Goal: Transaction & Acquisition: Purchase product/service

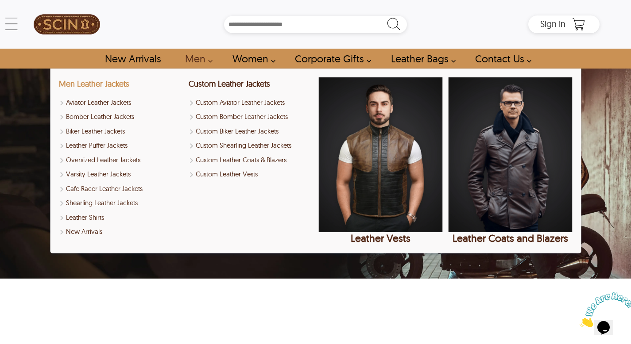
click at [113, 85] on link "Men Leather Jackets" at bounding box center [94, 84] width 70 height 10
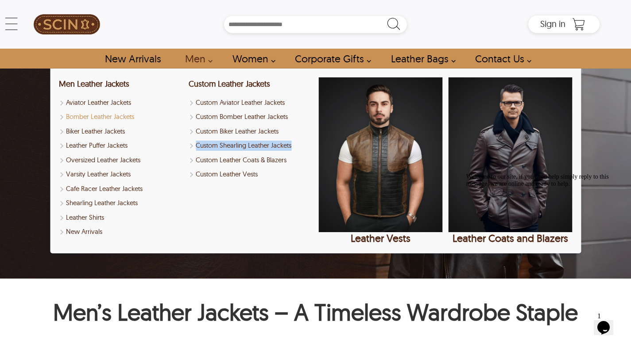
click at [124, 121] on link "Bomber Leather Jackets" at bounding box center [121, 117] width 124 height 10
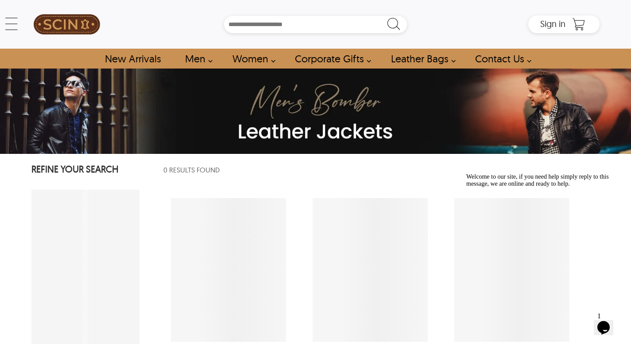
select select "********"
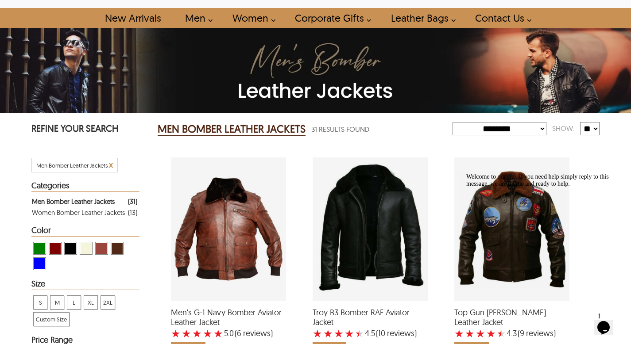
scroll to position [139, 0]
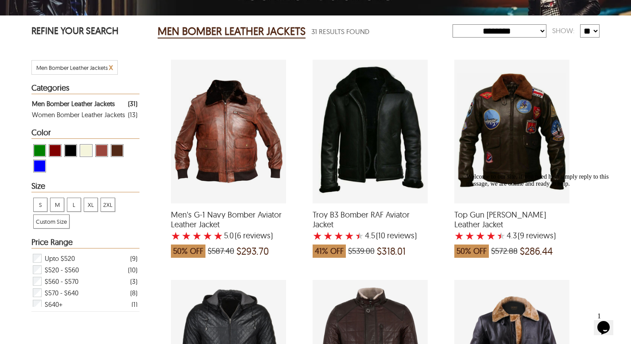
click at [466, 173] on icon "Chat attention grabber" at bounding box center [466, 173] width 0 height 0
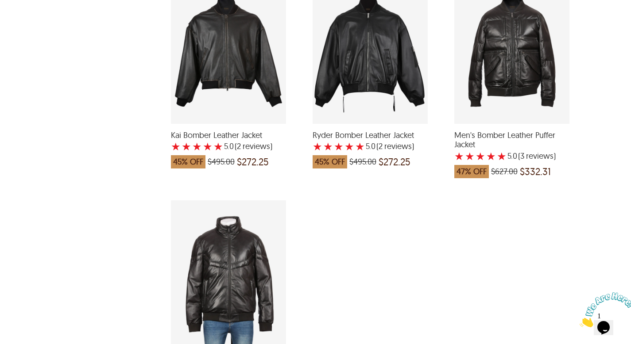
scroll to position [2347, 0]
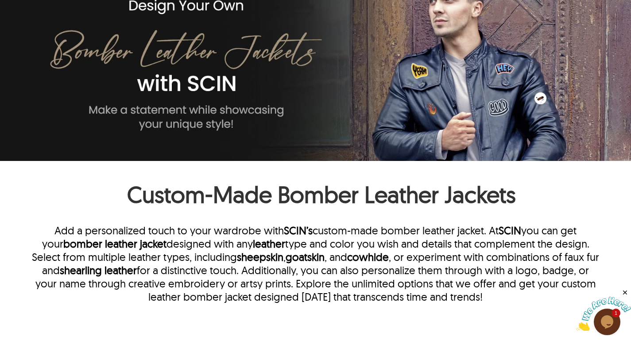
scroll to position [33, 0]
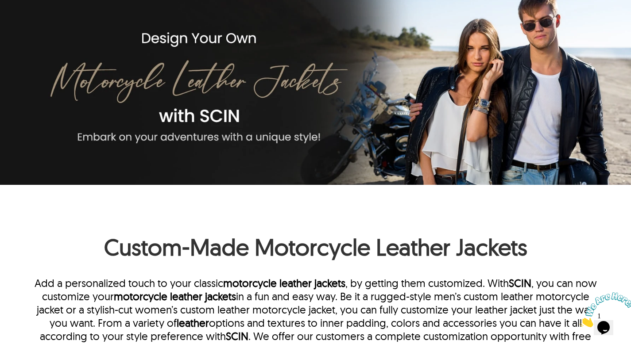
scroll to position [62, 0]
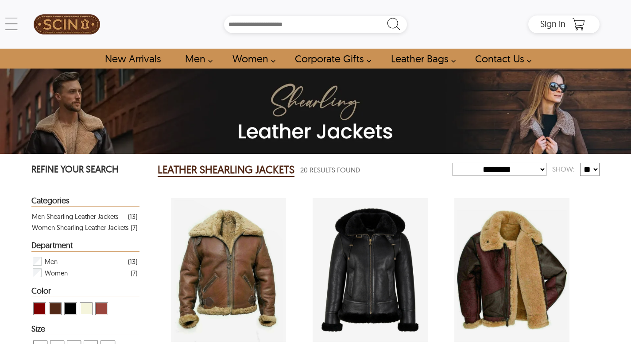
select select "********"
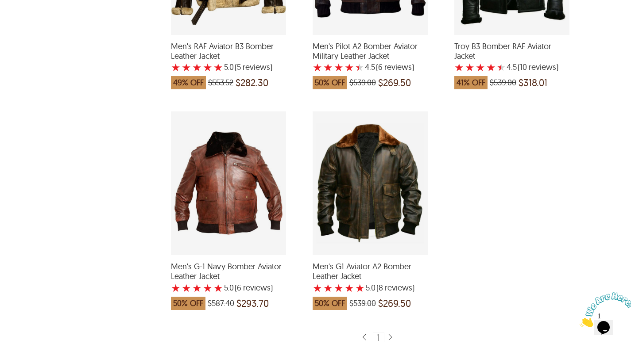
scroll to position [1518, 0]
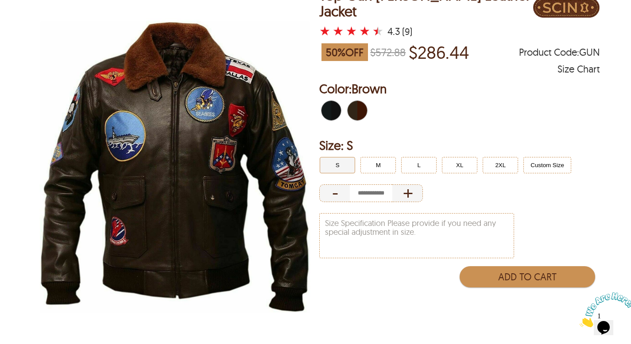
scroll to position [106, 0]
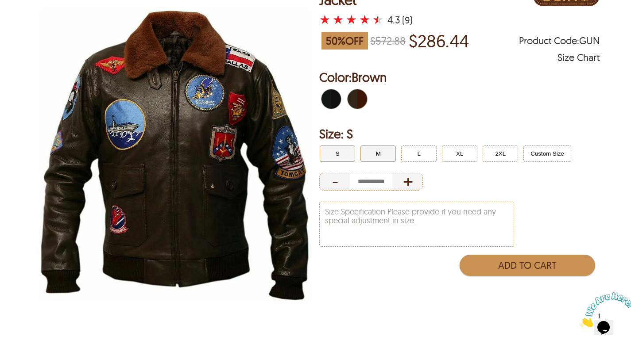
click at [386, 159] on button "M" at bounding box center [377, 154] width 35 height 16
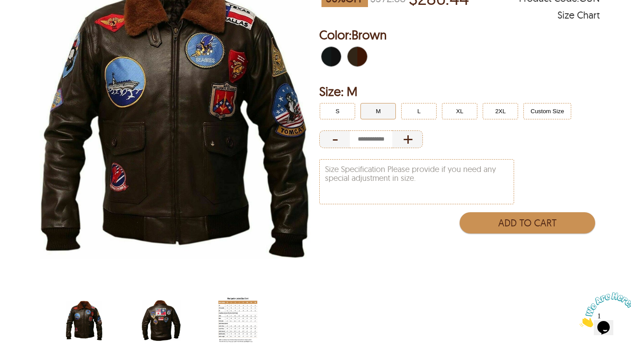
scroll to position [194, 0]
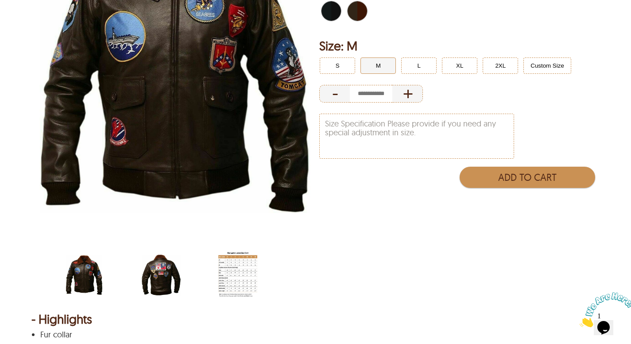
click at [165, 267] on img "scin-13029-brown-back.jpg" at bounding box center [161, 275] width 39 height 49
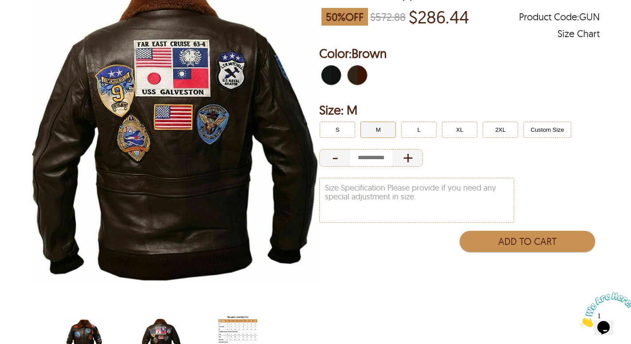
scroll to position [130, 0]
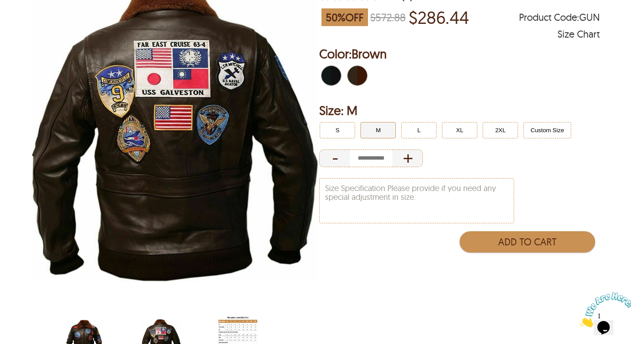
click at [83, 329] on img "scin-13029-brown.jpg" at bounding box center [84, 340] width 39 height 49
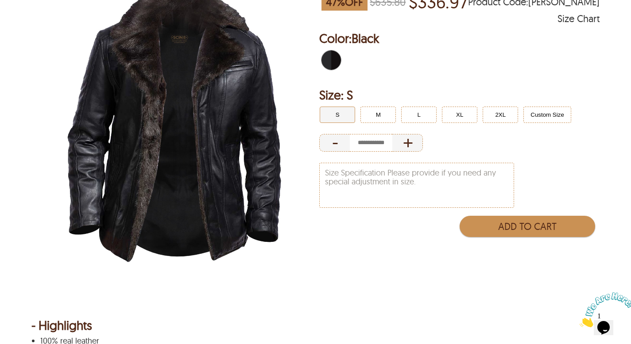
scroll to position [121, 0]
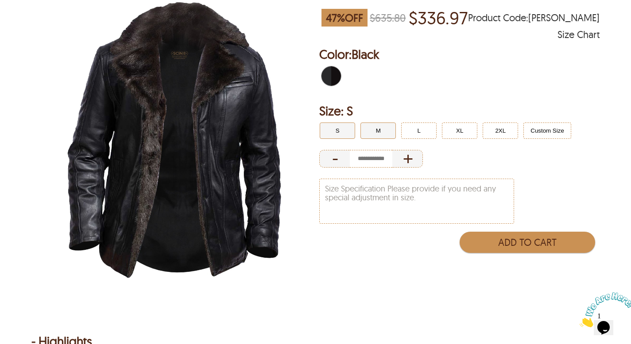
click at [380, 128] on button "M" at bounding box center [377, 131] width 35 height 16
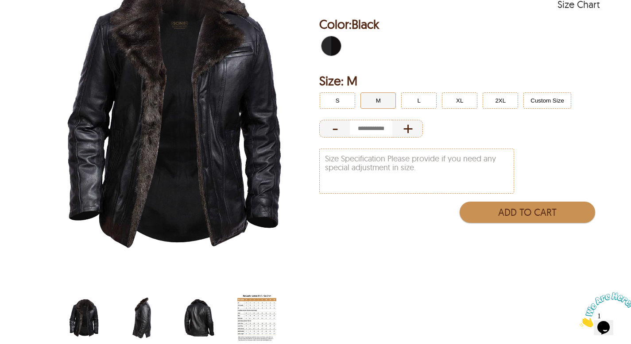
scroll to position [159, 0]
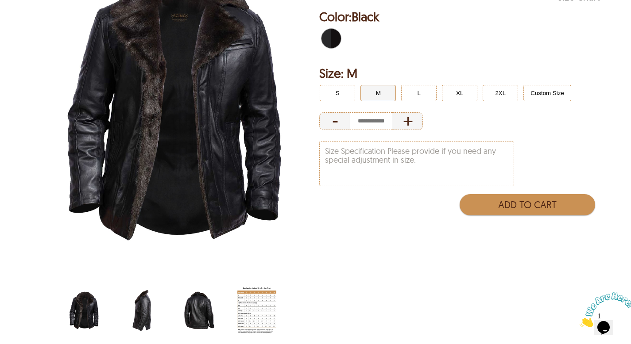
click at [123, 330] on img "mens-black-fur-collar-bomber-jacket-side.jpg" at bounding box center [141, 310] width 39 height 49
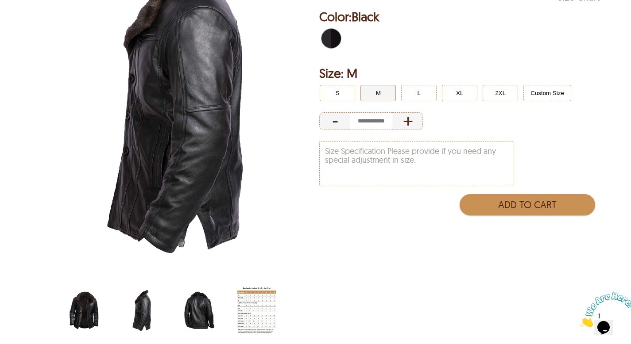
click at [189, 308] on img "mens-black-fur-collar-bomber-jacket-back.jpg" at bounding box center [199, 310] width 39 height 49
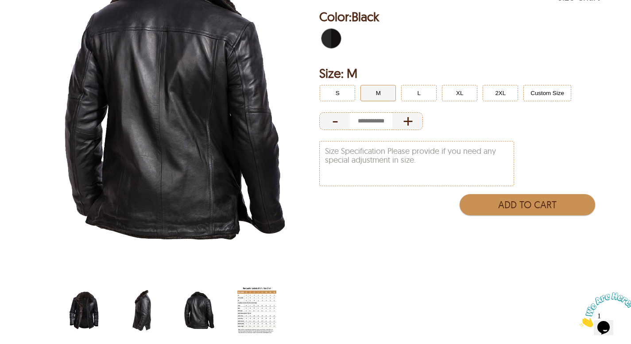
click at [150, 305] on img "mens-black-fur-collar-bomber-jacket-side.jpg" at bounding box center [141, 310] width 39 height 49
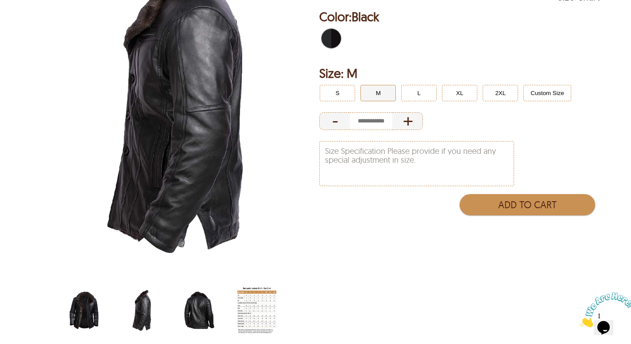
click at [90, 310] on img "mens-black-fur-collar-bomber-jacket.jpg" at bounding box center [84, 310] width 39 height 49
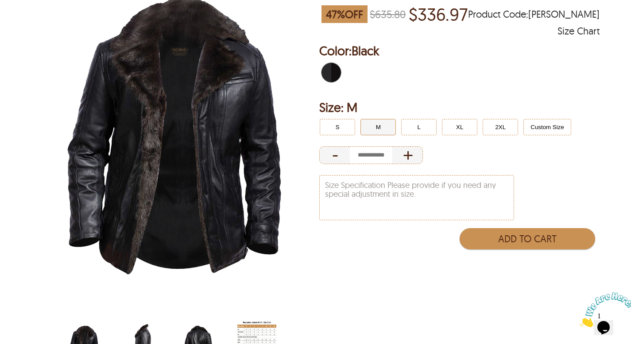
scroll to position [124, 0]
